Goal: Entertainment & Leisure: Consume media (video, audio)

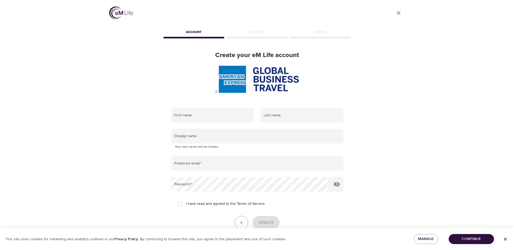
click at [45, 80] on div "User Profile Account Interests Finish Create your eM Life account First name La…" at bounding box center [257, 125] width 514 height 250
click at [467, 240] on span "Continue" at bounding box center [471, 239] width 37 height 7
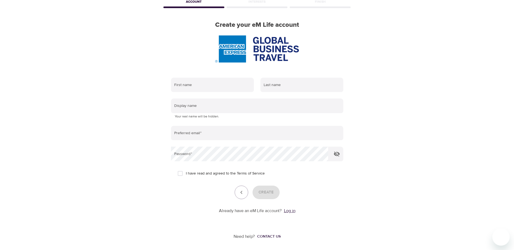
scroll to position [31, 0]
click at [292, 209] on link "Log in" at bounding box center [289, 210] width 11 height 5
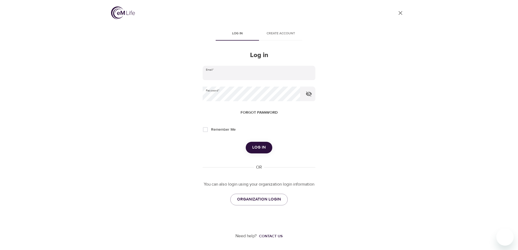
type input "ankita.khanna@amexgbt.com"
click at [204, 131] on input "Remember Me" at bounding box center [205, 129] width 11 height 11
checkbox input "true"
click at [260, 151] on span "Log in" at bounding box center [259, 147] width 14 height 7
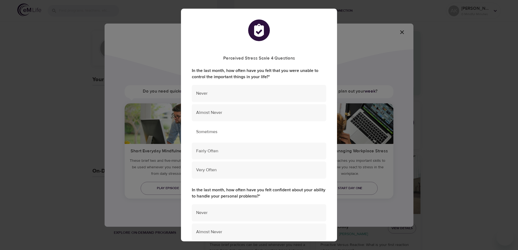
click at [219, 131] on span "Sometimes" at bounding box center [259, 132] width 126 height 6
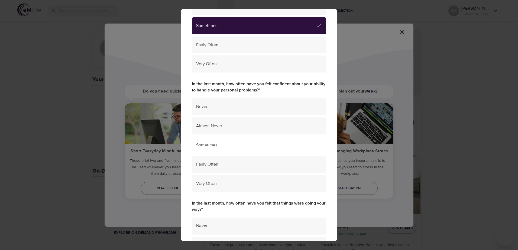
scroll to position [108, 0]
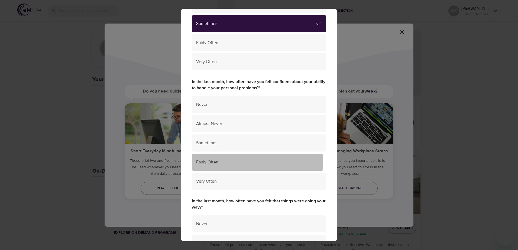
click at [240, 162] on span "Fairly Often" at bounding box center [259, 162] width 126 height 6
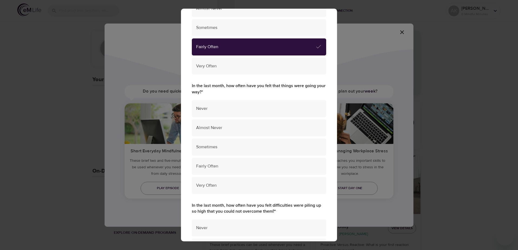
scroll to position [244, 0]
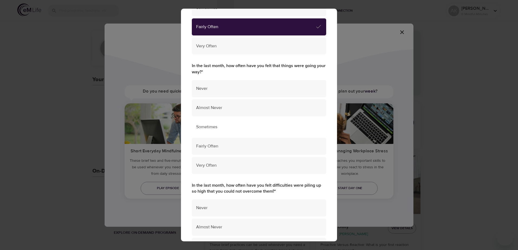
click at [277, 129] on span "Sometimes" at bounding box center [259, 127] width 126 height 6
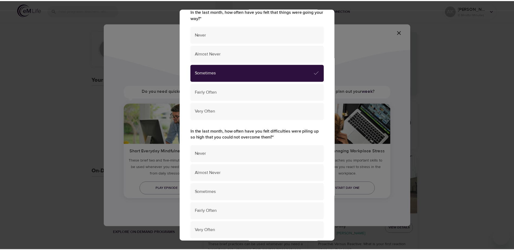
scroll to position [325, 0]
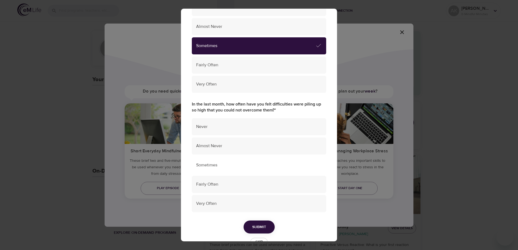
click at [238, 165] on span "Sometimes" at bounding box center [259, 165] width 126 height 6
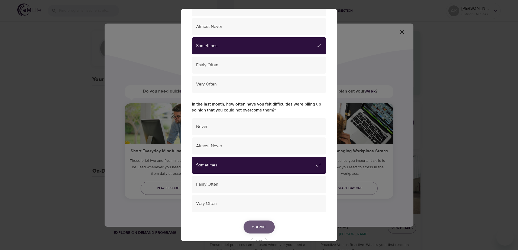
click at [250, 223] on button "Submit" at bounding box center [259, 227] width 31 height 13
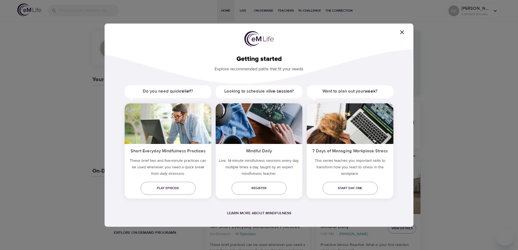
click at [404, 32] on icon "button" at bounding box center [402, 32] width 7 height 7
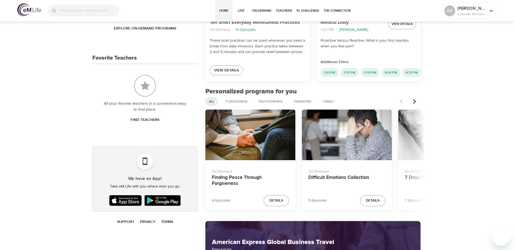
scroll to position [244, 0]
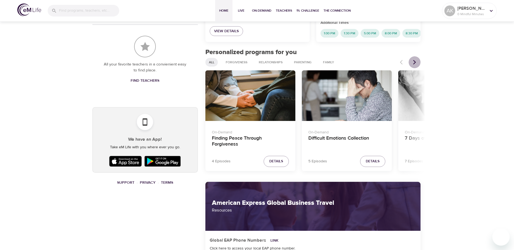
click at [412, 67] on button "Next items" at bounding box center [415, 62] width 12 height 12
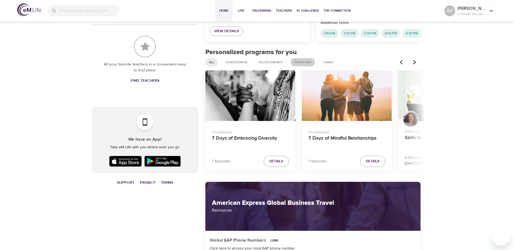
click at [302, 65] on span "Parenting" at bounding box center [303, 62] width 24 height 5
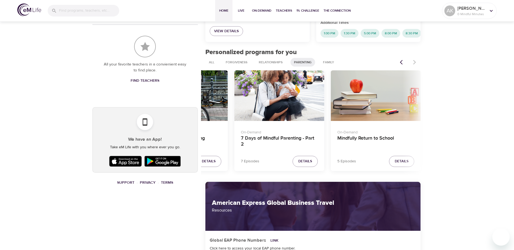
click at [397, 65] on button "Previous items" at bounding box center [403, 62] width 12 height 12
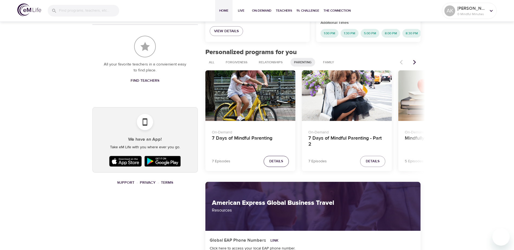
click at [279, 165] on span "Details" at bounding box center [276, 162] width 14 height 6
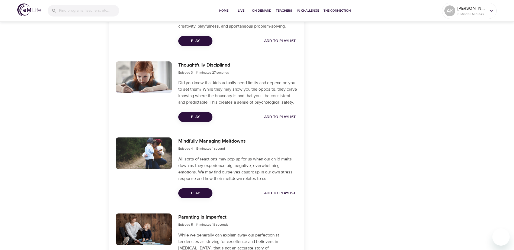
scroll to position [352, 0]
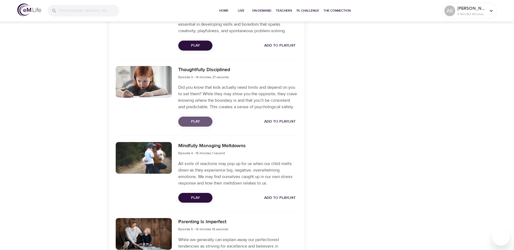
click at [201, 125] on span "Play" at bounding box center [195, 121] width 25 height 7
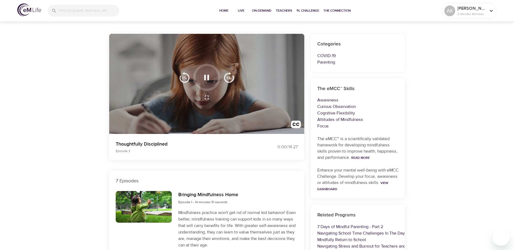
scroll to position [0, 0]
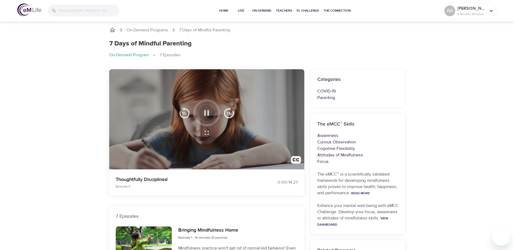
click at [207, 112] on icon "button" at bounding box center [206, 112] width 9 height 9
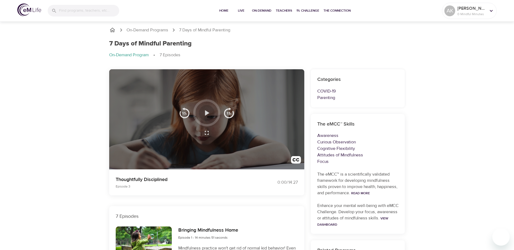
click at [209, 113] on icon "button" at bounding box center [207, 112] width 4 height 5
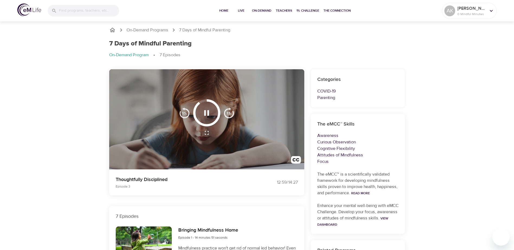
click at [203, 114] on icon "button" at bounding box center [206, 112] width 9 height 9
